Goal: Task Accomplishment & Management: Manage account settings

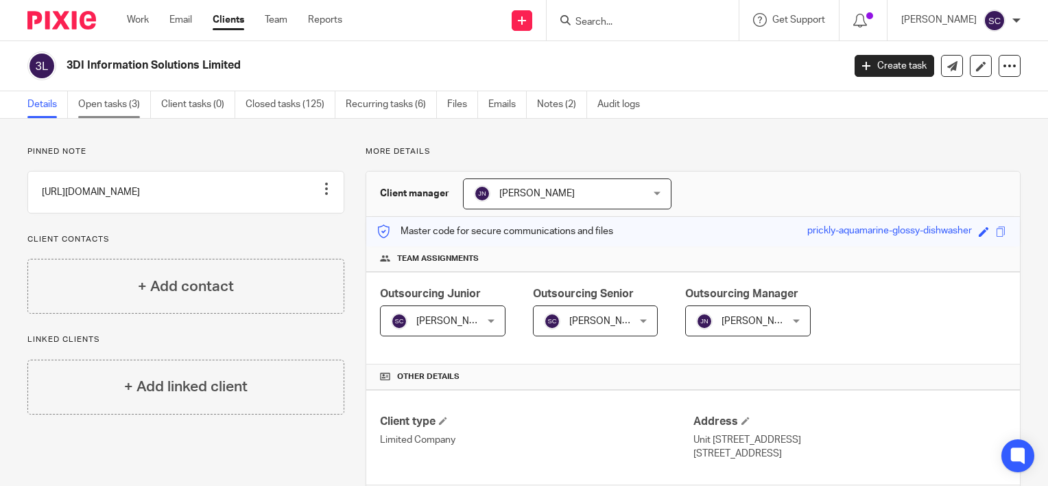
click at [108, 102] on link "Open tasks (3)" at bounding box center [114, 104] width 73 height 27
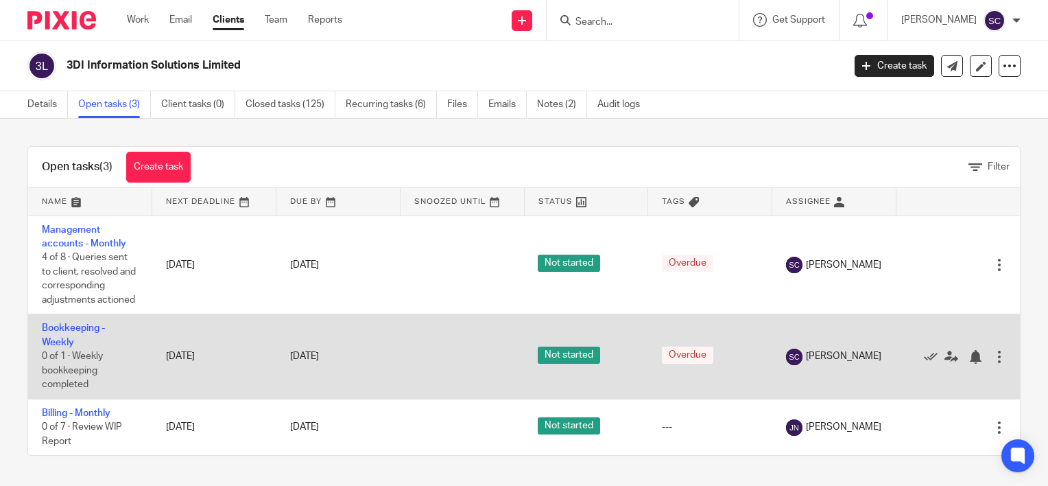
scroll to position [14, 0]
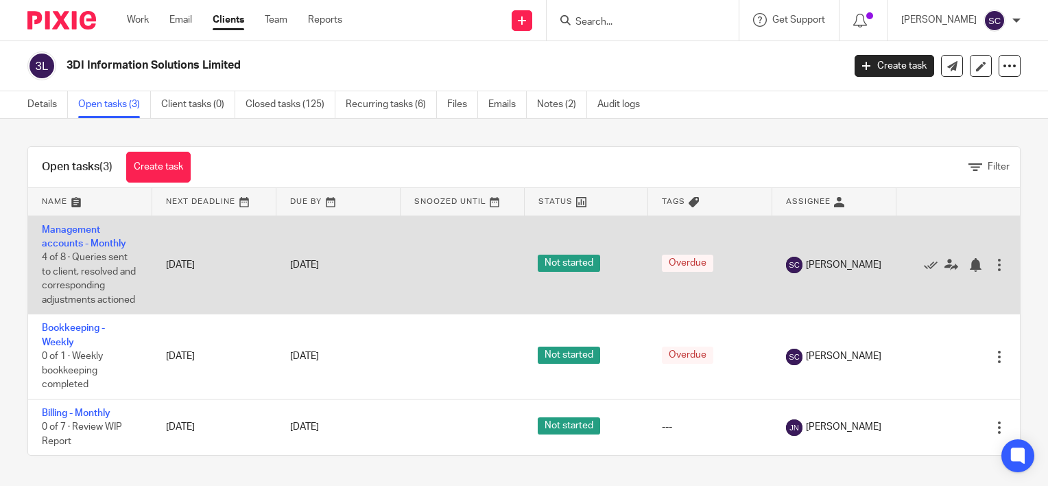
click at [58, 225] on link "Management accounts - Monthly" at bounding box center [84, 236] width 84 height 23
